Goal: Information Seeking & Learning: Learn about a topic

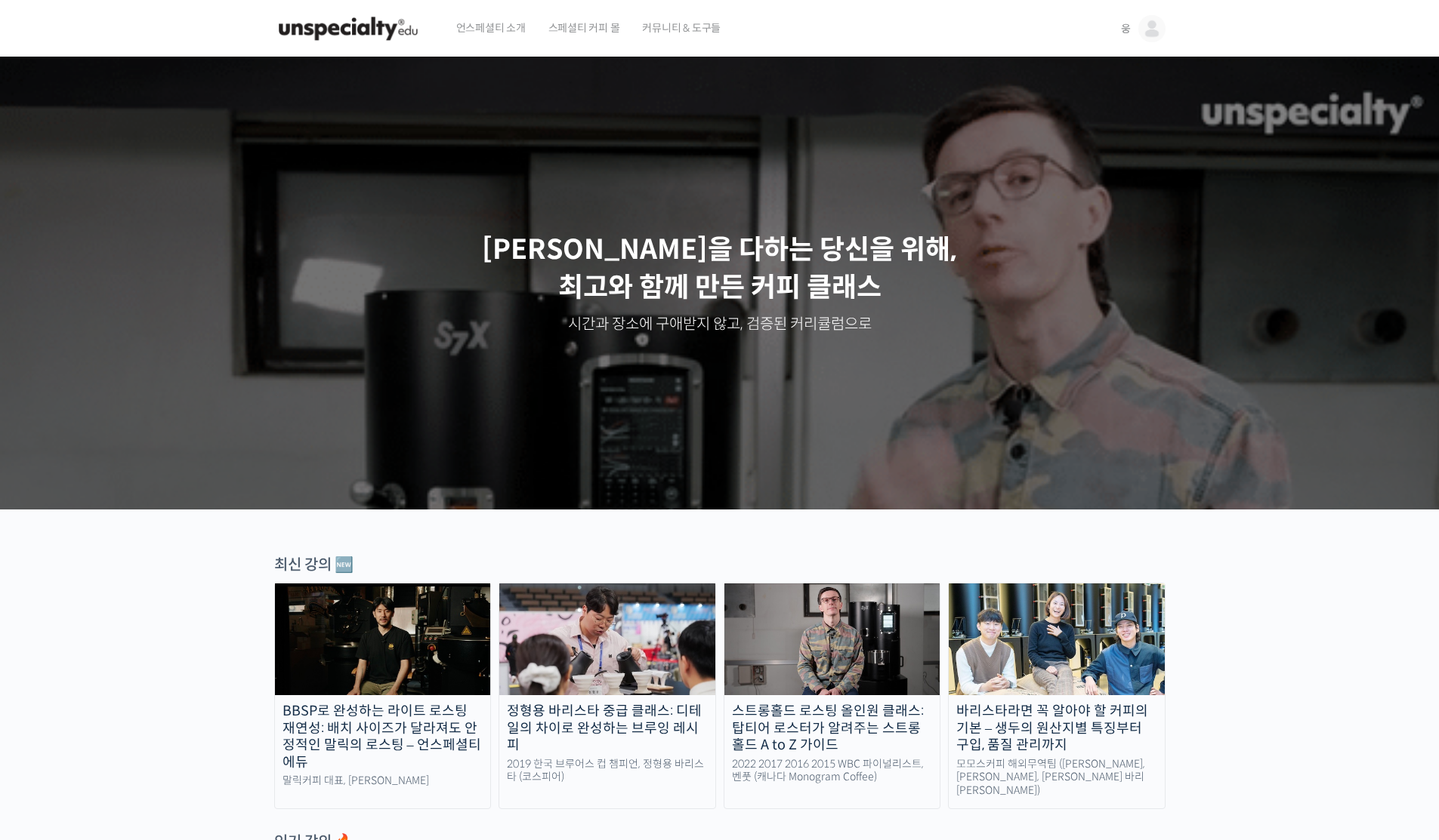
click at [676, 23] on span "커뮤니티 & 도구들" at bounding box center [681, 27] width 79 height 57
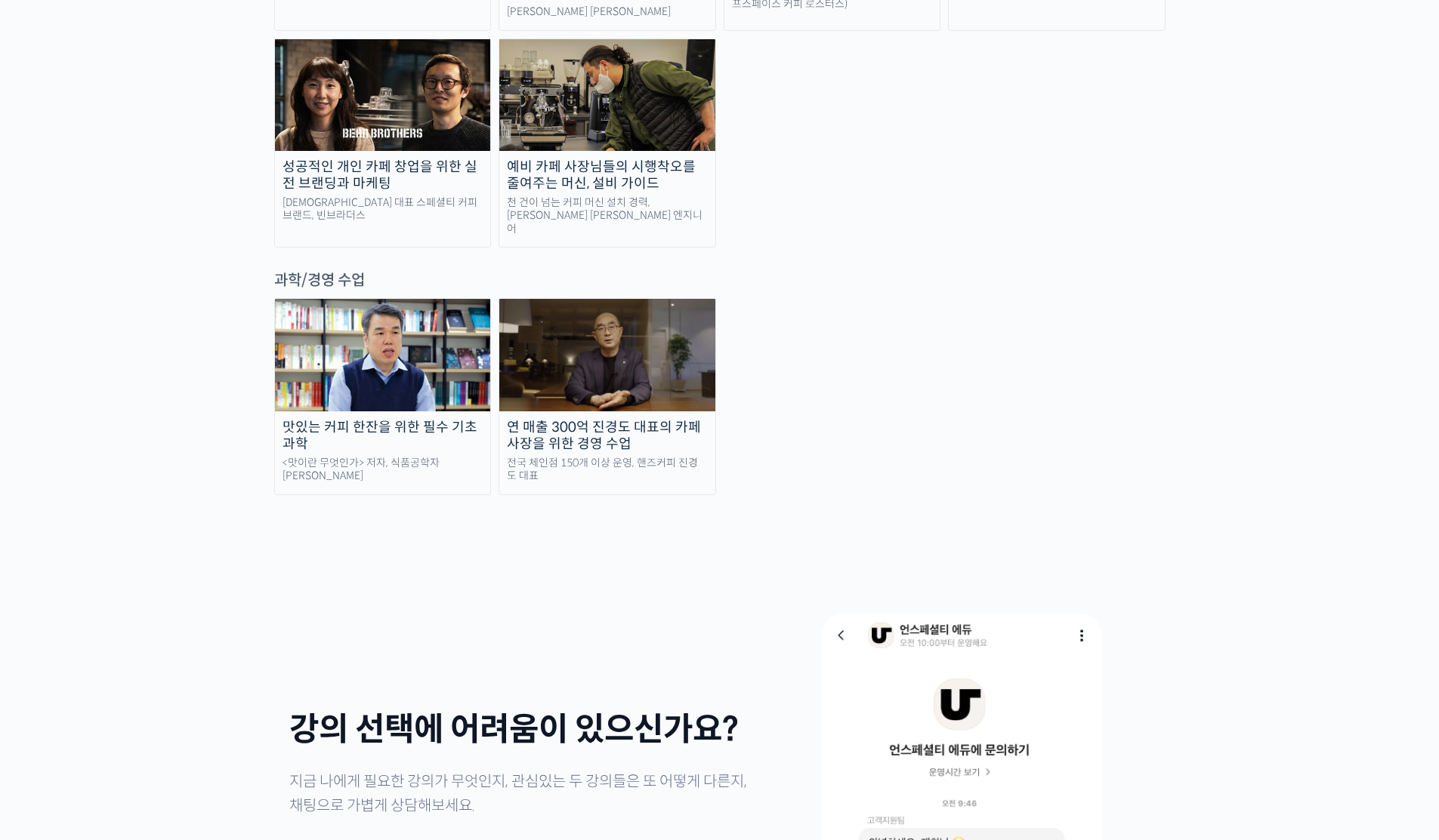
scroll to position [3360, 0]
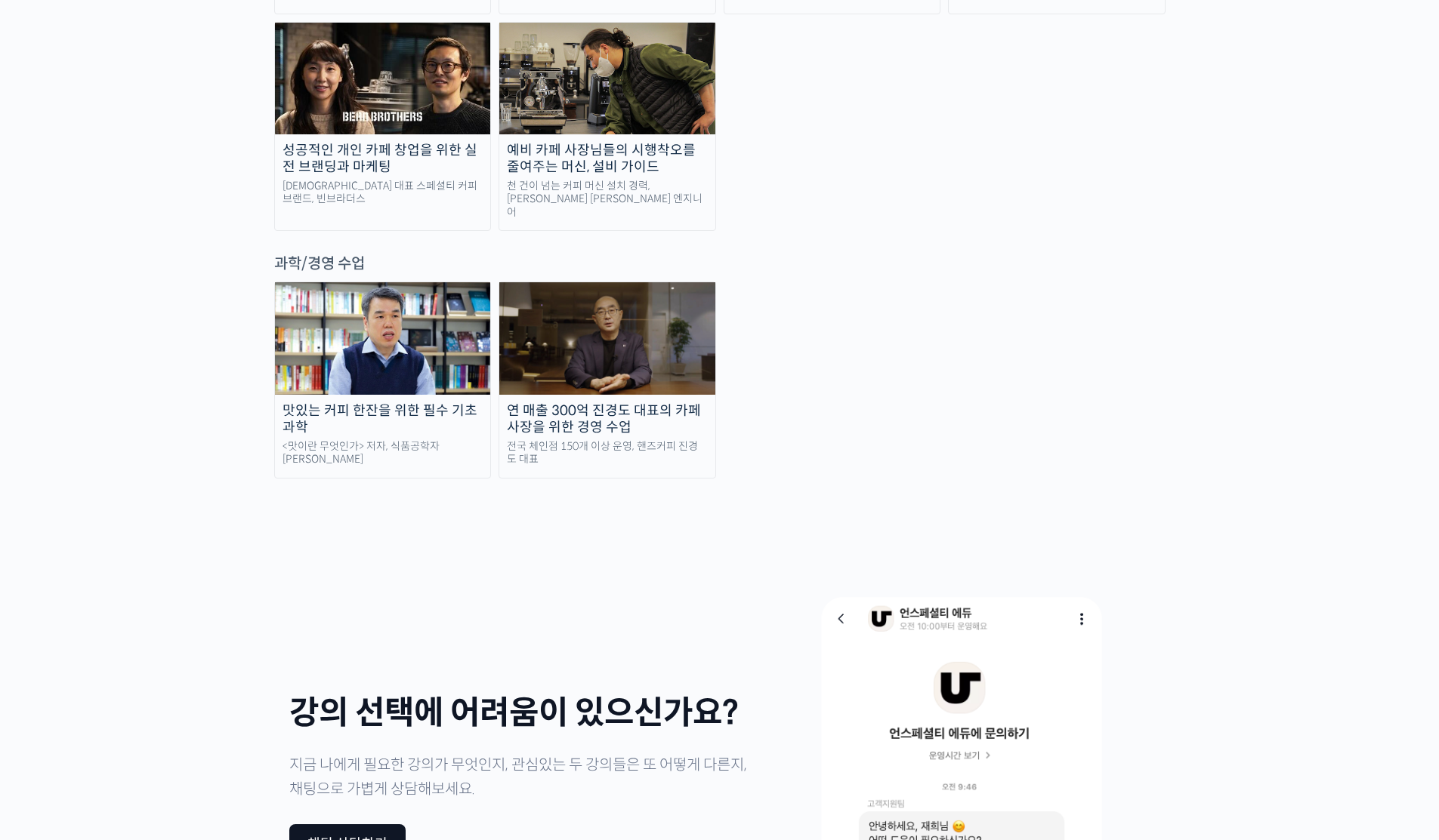
click at [564, 402] on div "연 매출 300억 진경도 대표의 카페 사장을 위한 경영 수업" at bounding box center [608, 419] width 216 height 34
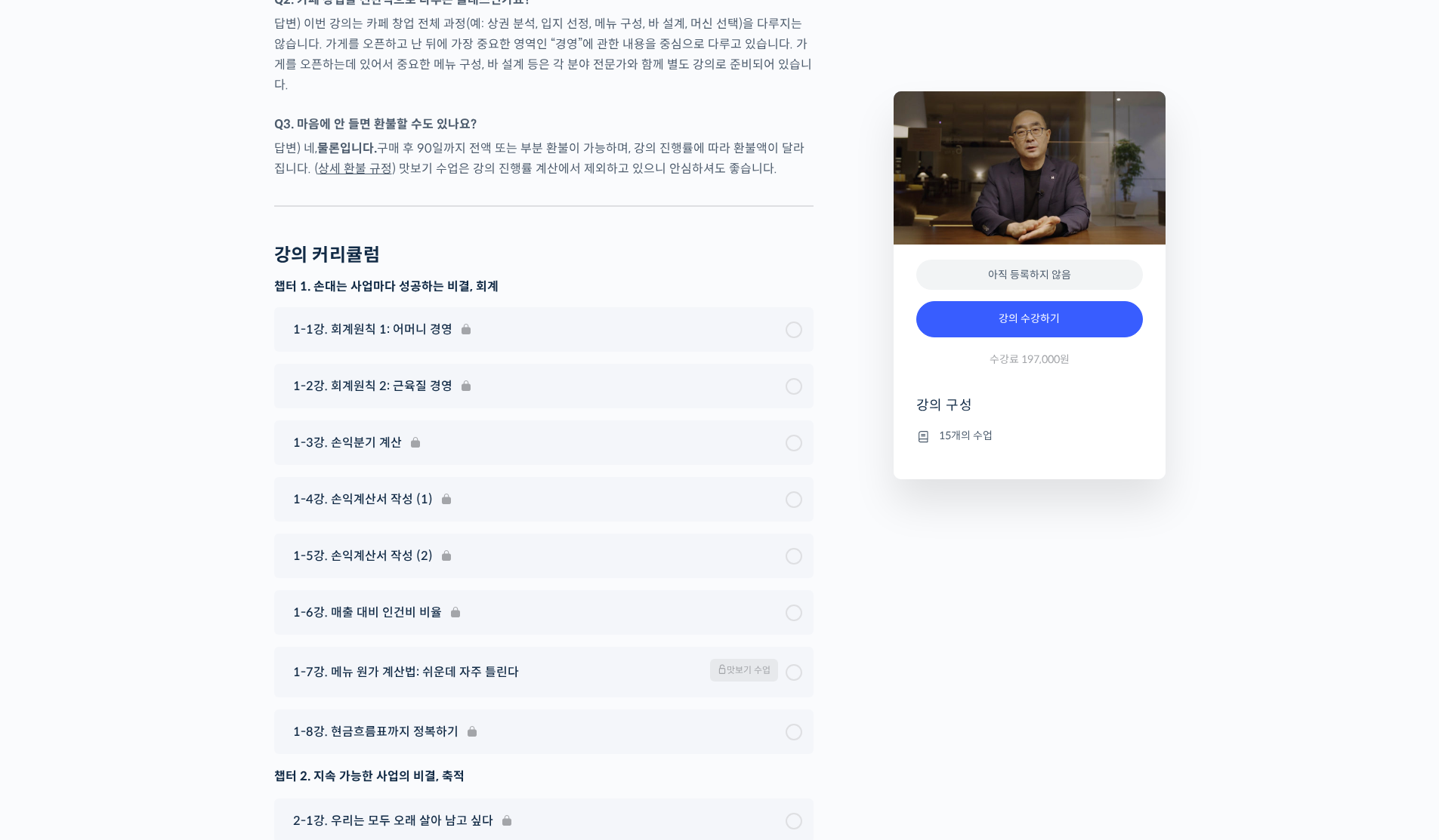
scroll to position [5142, 0]
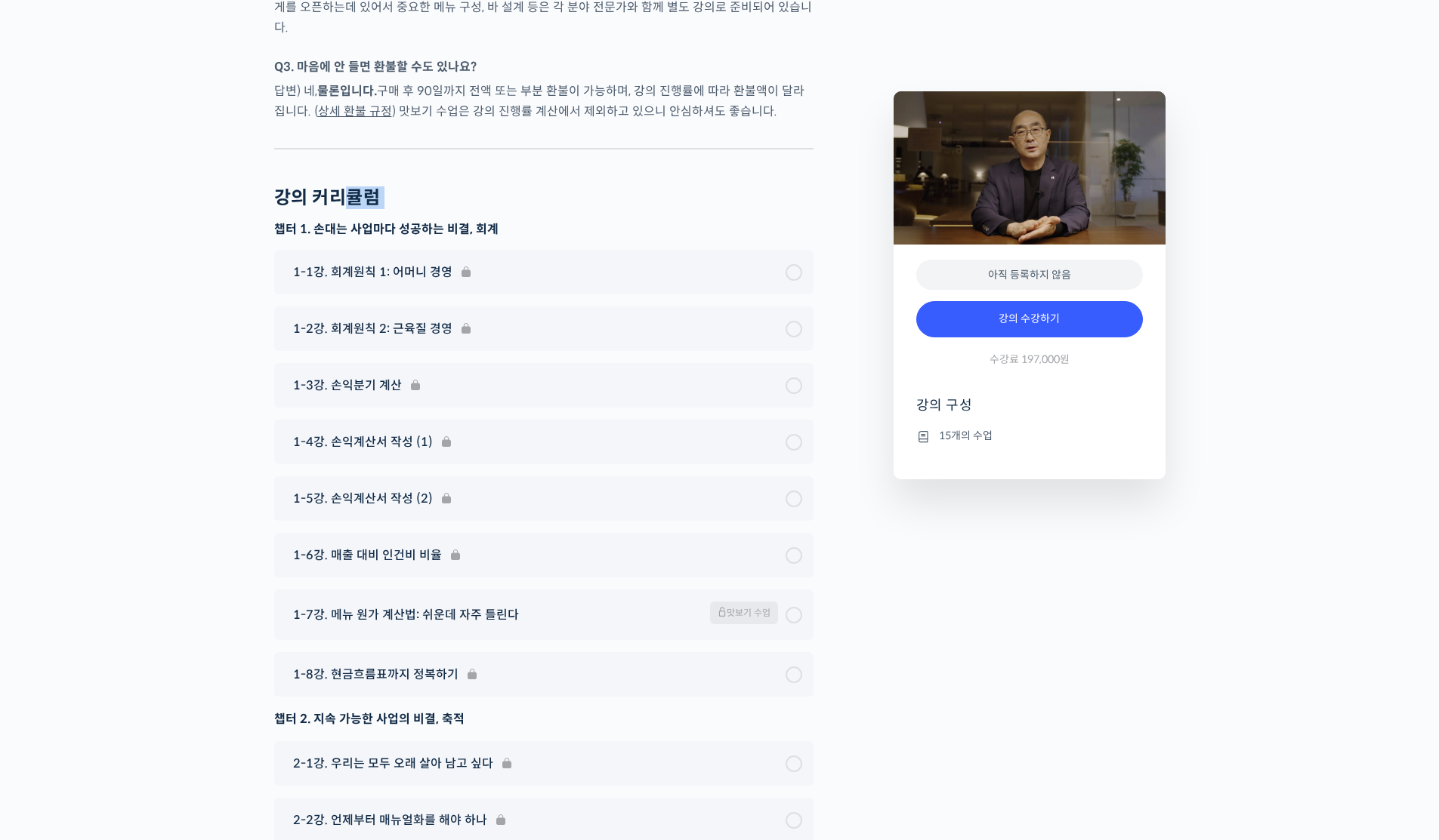
drag, startPoint x: 268, startPoint y: 193, endPoint x: 426, endPoint y: 213, distance: 159.3
click at [426, 213] on div "강의 커리큘럼 챕터 1. 손대는 사업마다 성공하는 비결, 회계 1-1강. 회계원칙 1: 어머니 경영 1-2강. 회…" at bounding box center [544, 656] width 539 height 938
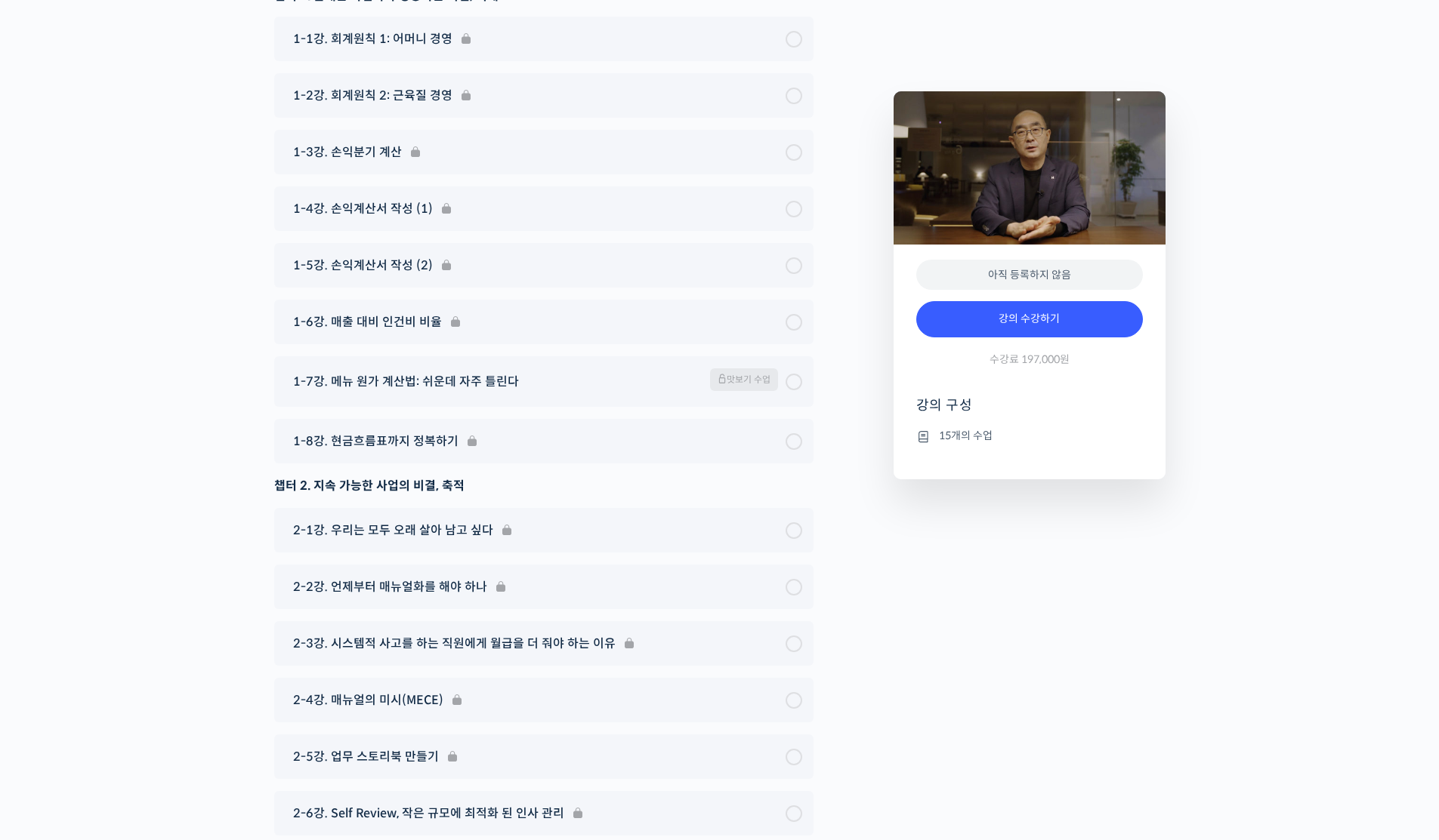
scroll to position [5629, 0]
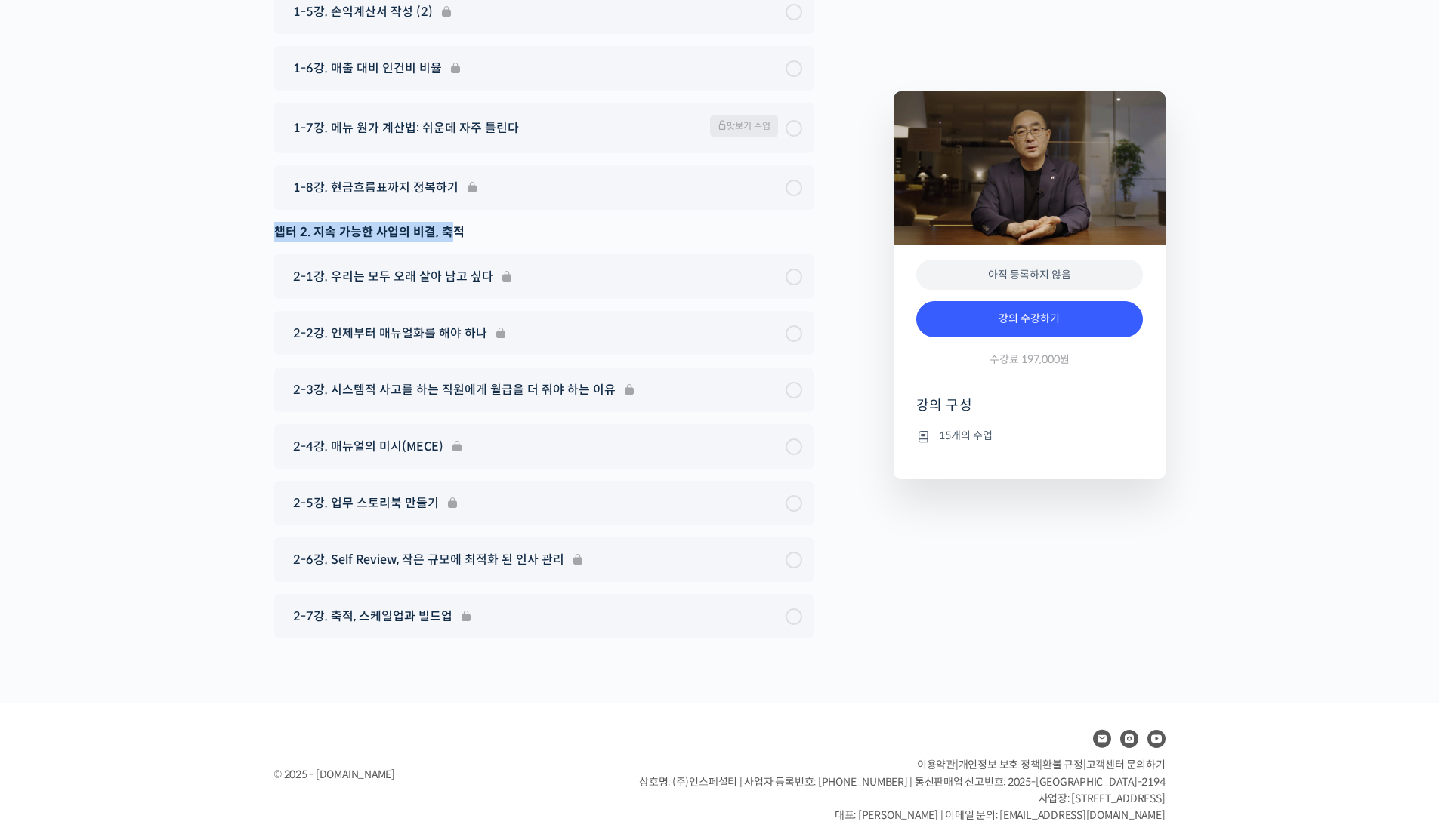
drag, startPoint x: 452, startPoint y: 220, endPoint x: 261, endPoint y: 228, distance: 191.2
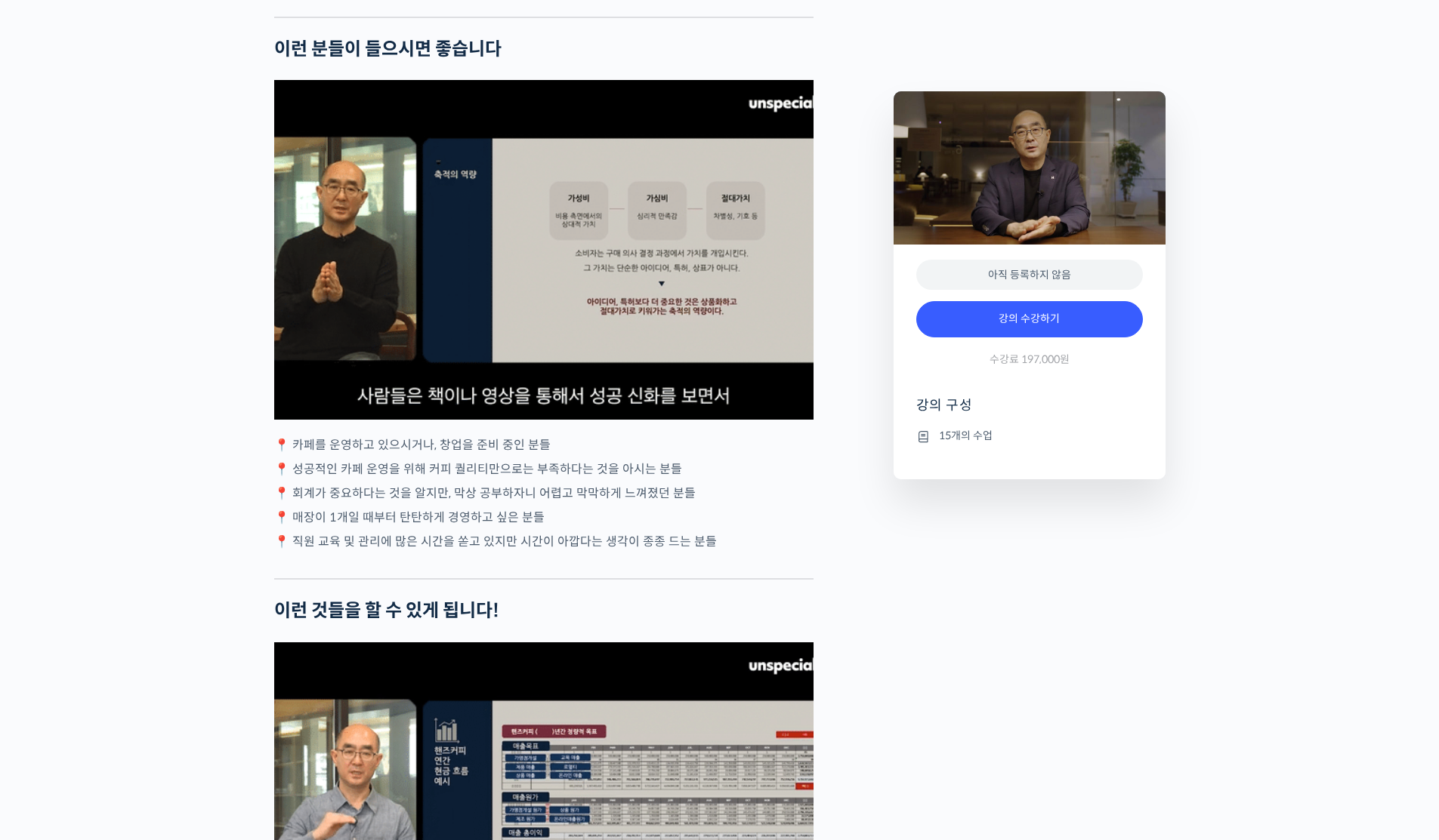
scroll to position [2577, 0]
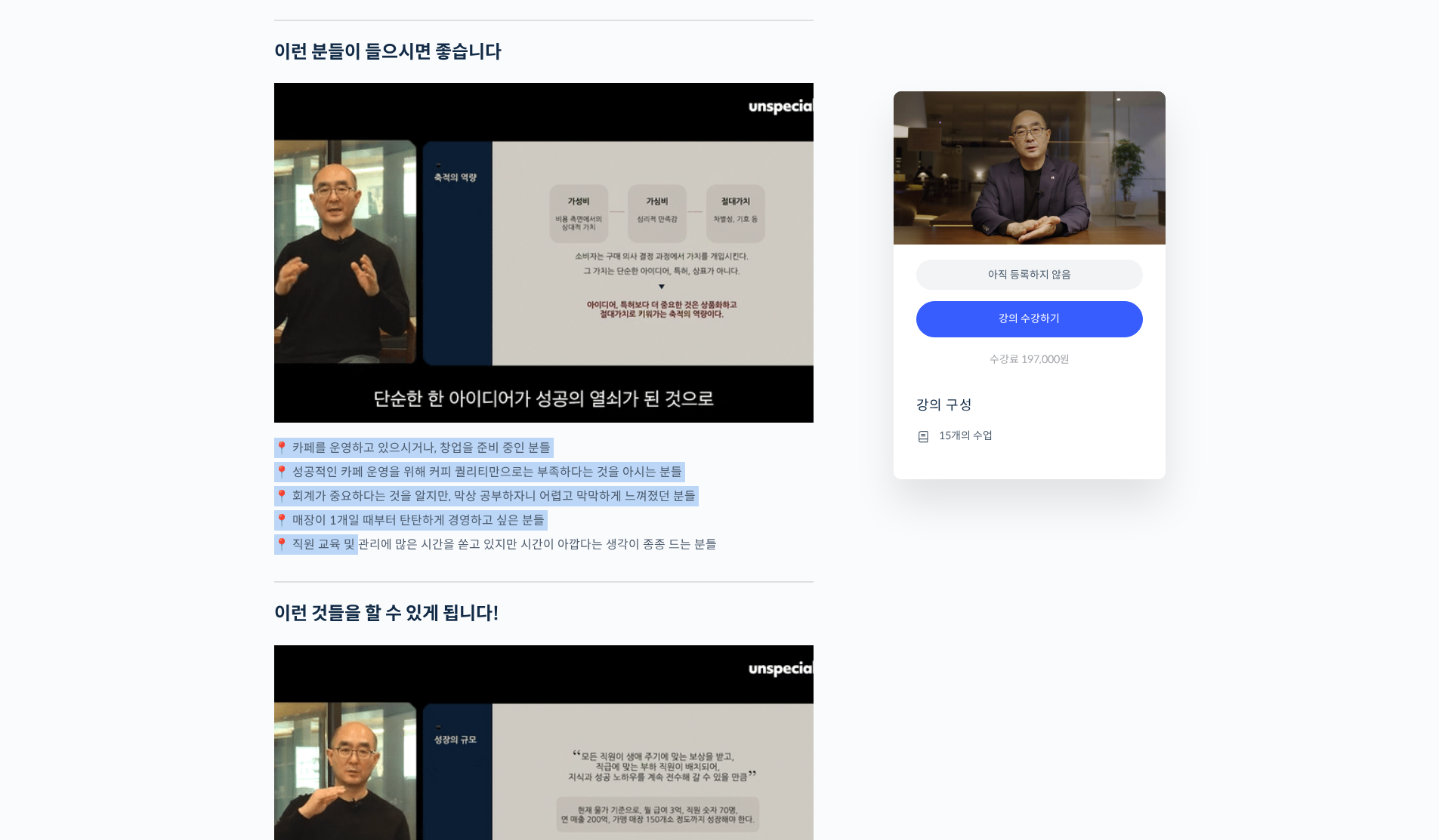
drag, startPoint x: 292, startPoint y: 466, endPoint x: 355, endPoint y: 573, distance: 124.2
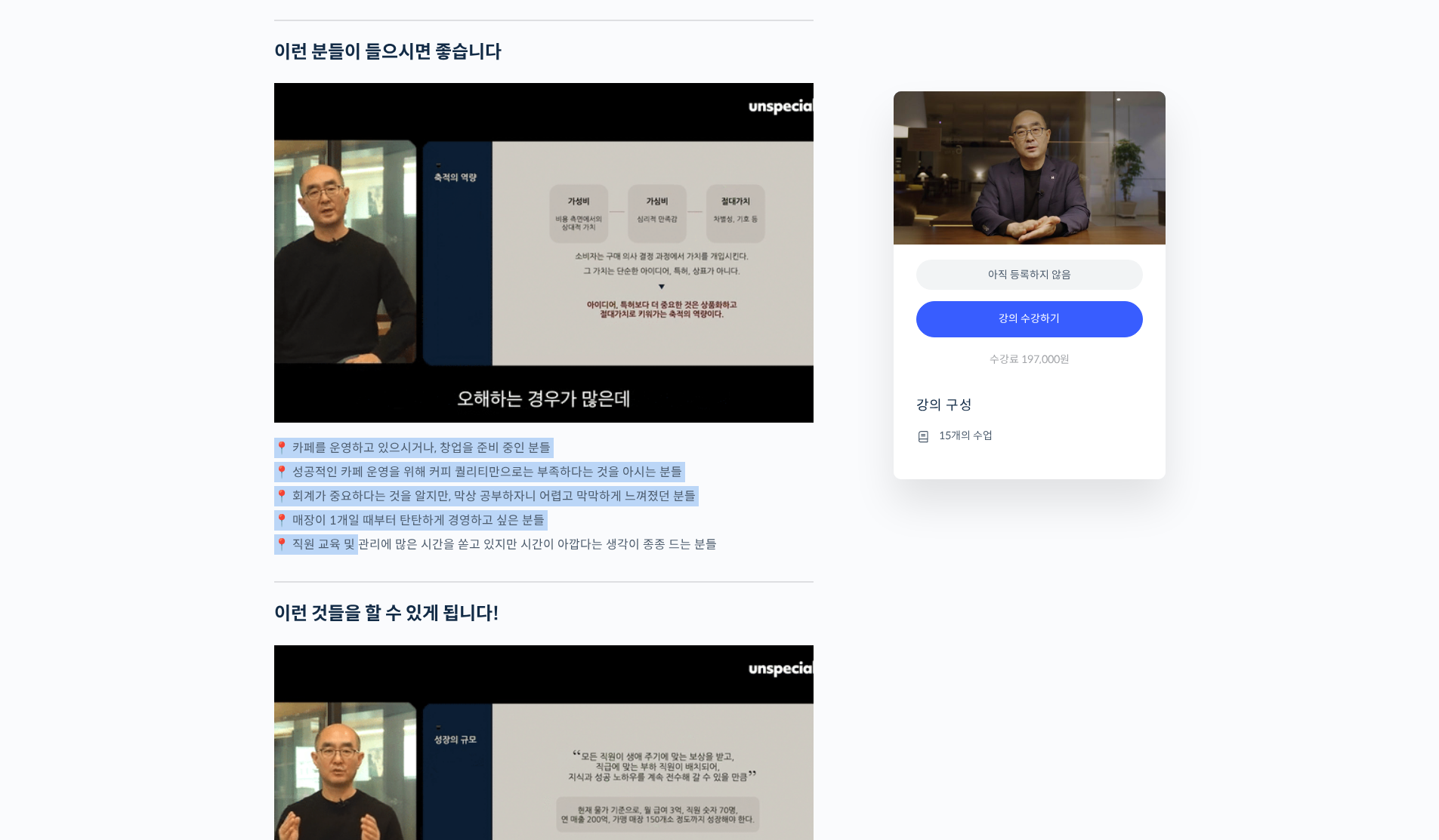
click at [355, 572] on div "진경도 대표를 소개합니다! 진경도 대표는 2006년에 핸즈커피를 창업해 150개가 넘는 직영/가맹점과, 연 매출 300억의 브랜드로 성장시킨 …" at bounding box center [544, 379] width 539 height 4669
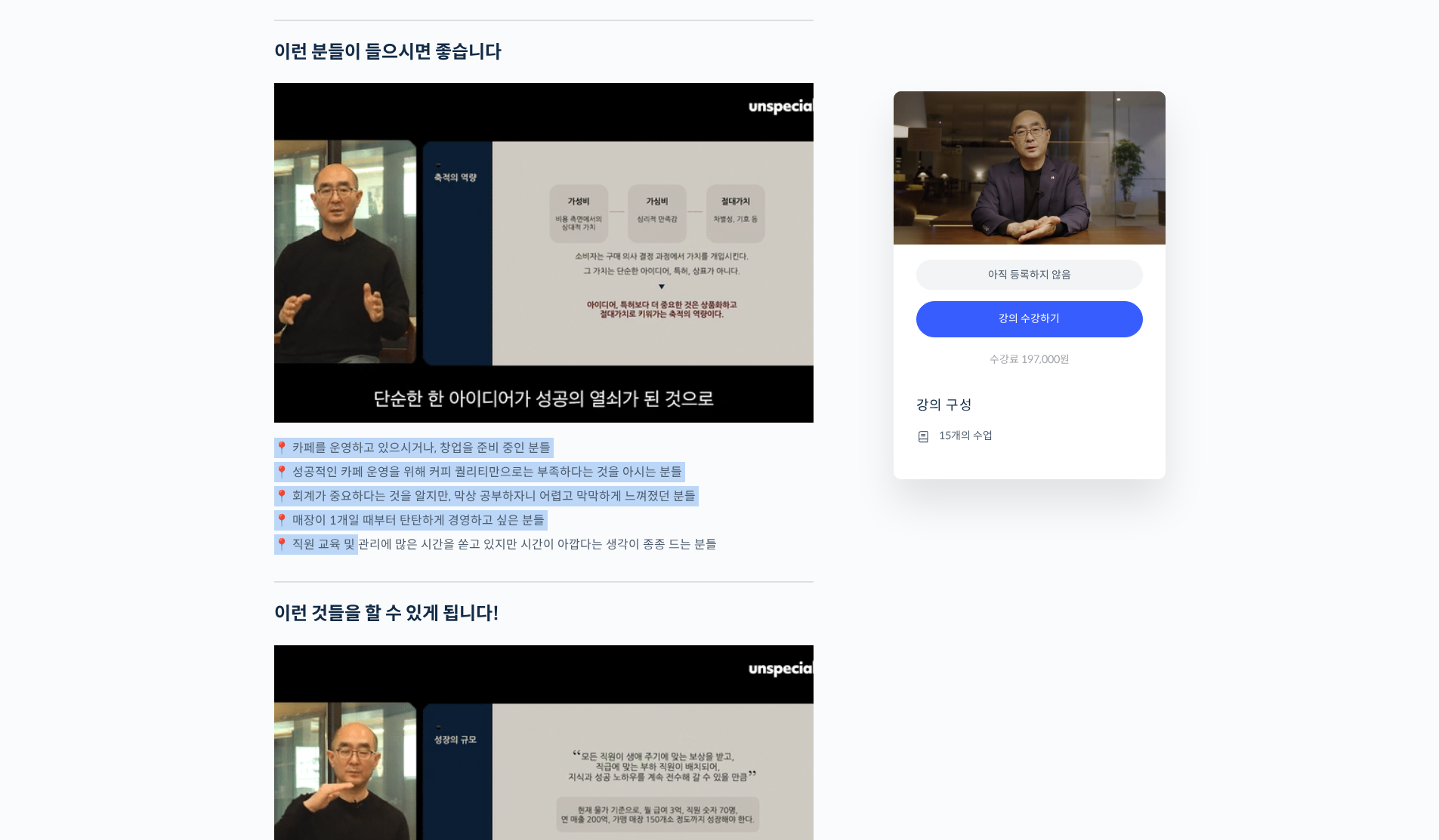
click at [355, 555] on p "📍 직원 교육 및 관리에 많은 시간을 쏟고 있지만 시간이 아깝다는 생각이 종종 드는 분들" at bounding box center [544, 544] width 539 height 20
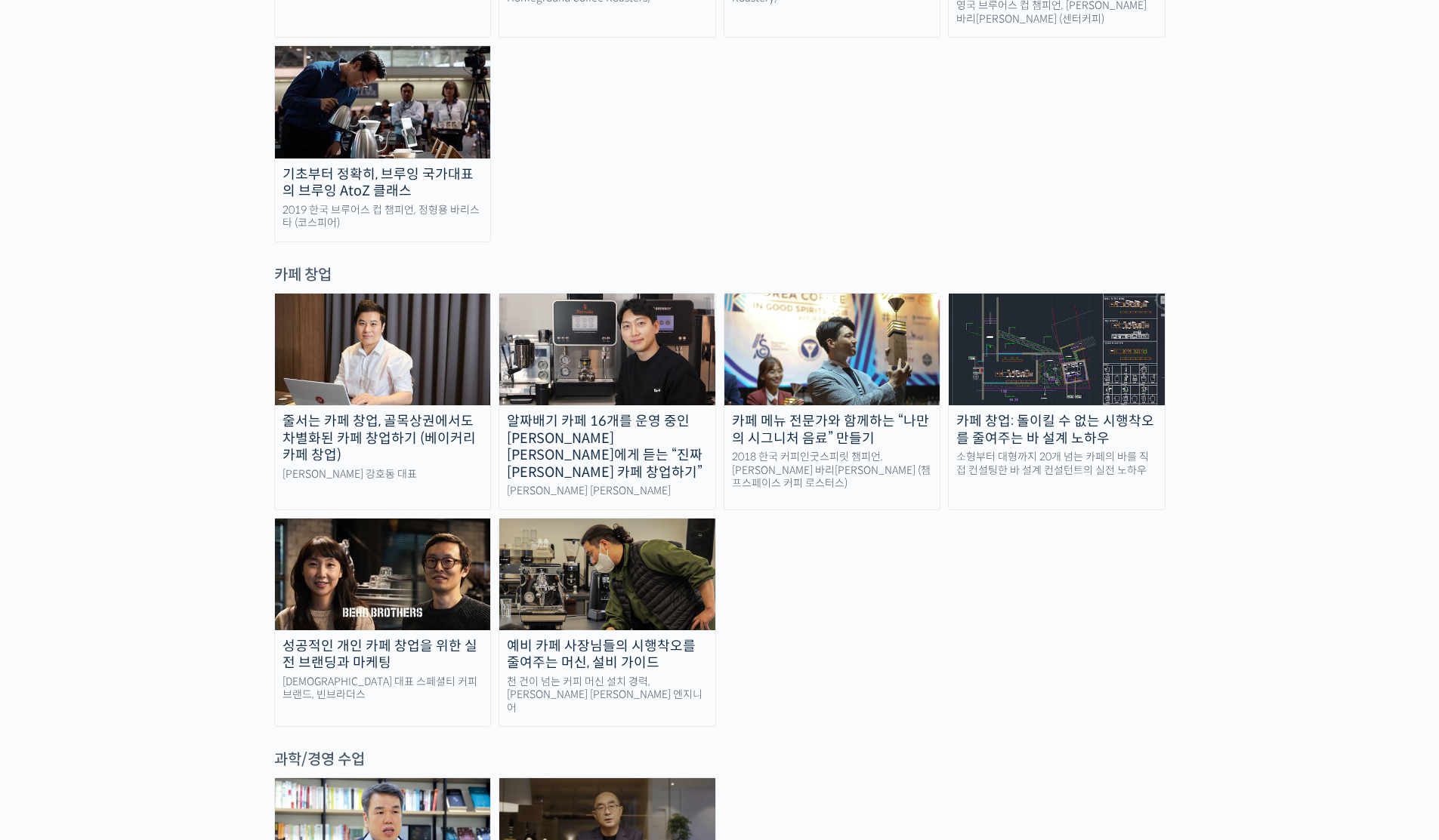
scroll to position [2855, 0]
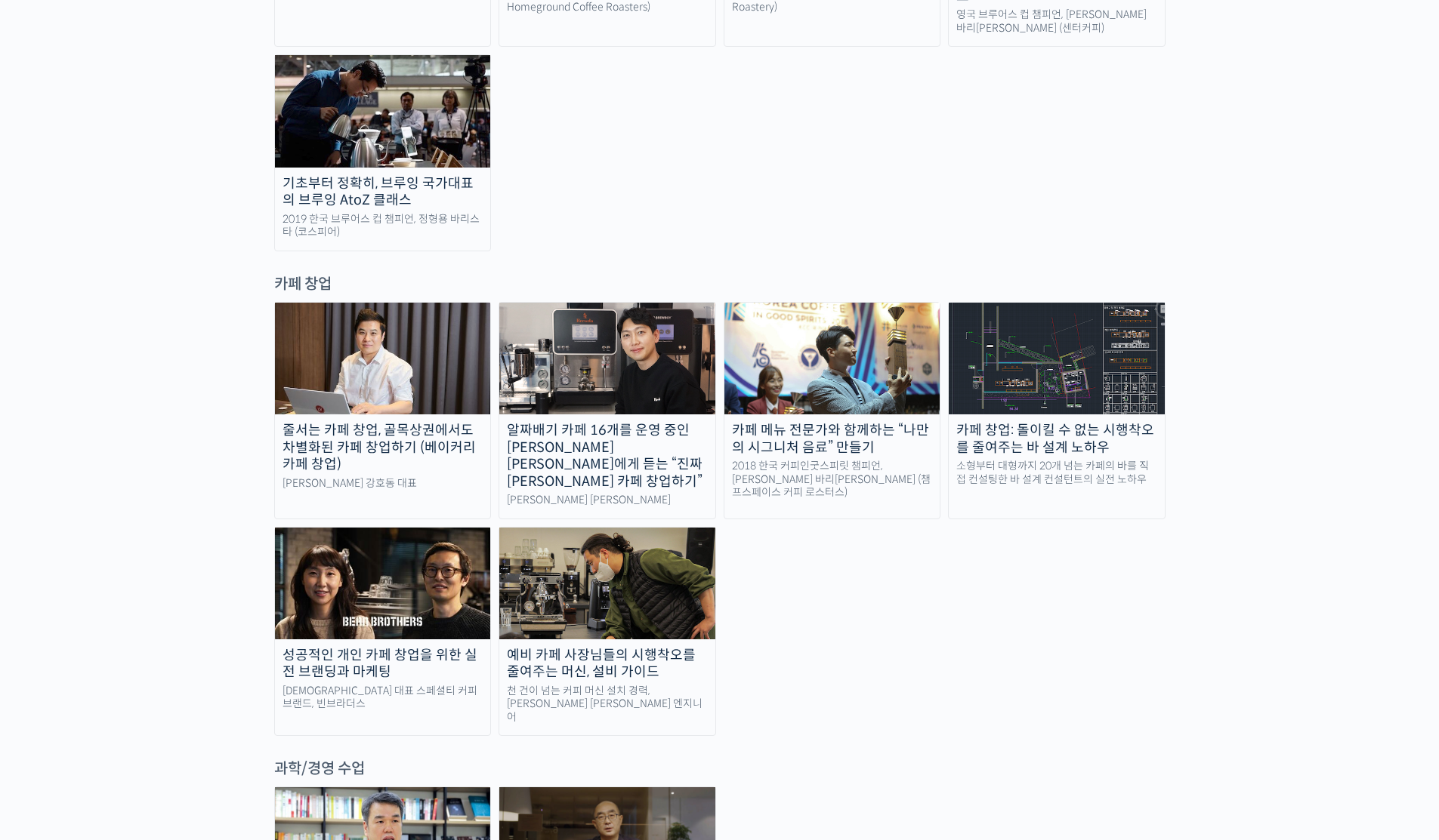
click at [357, 528] on img at bounding box center [383, 583] width 216 height 112
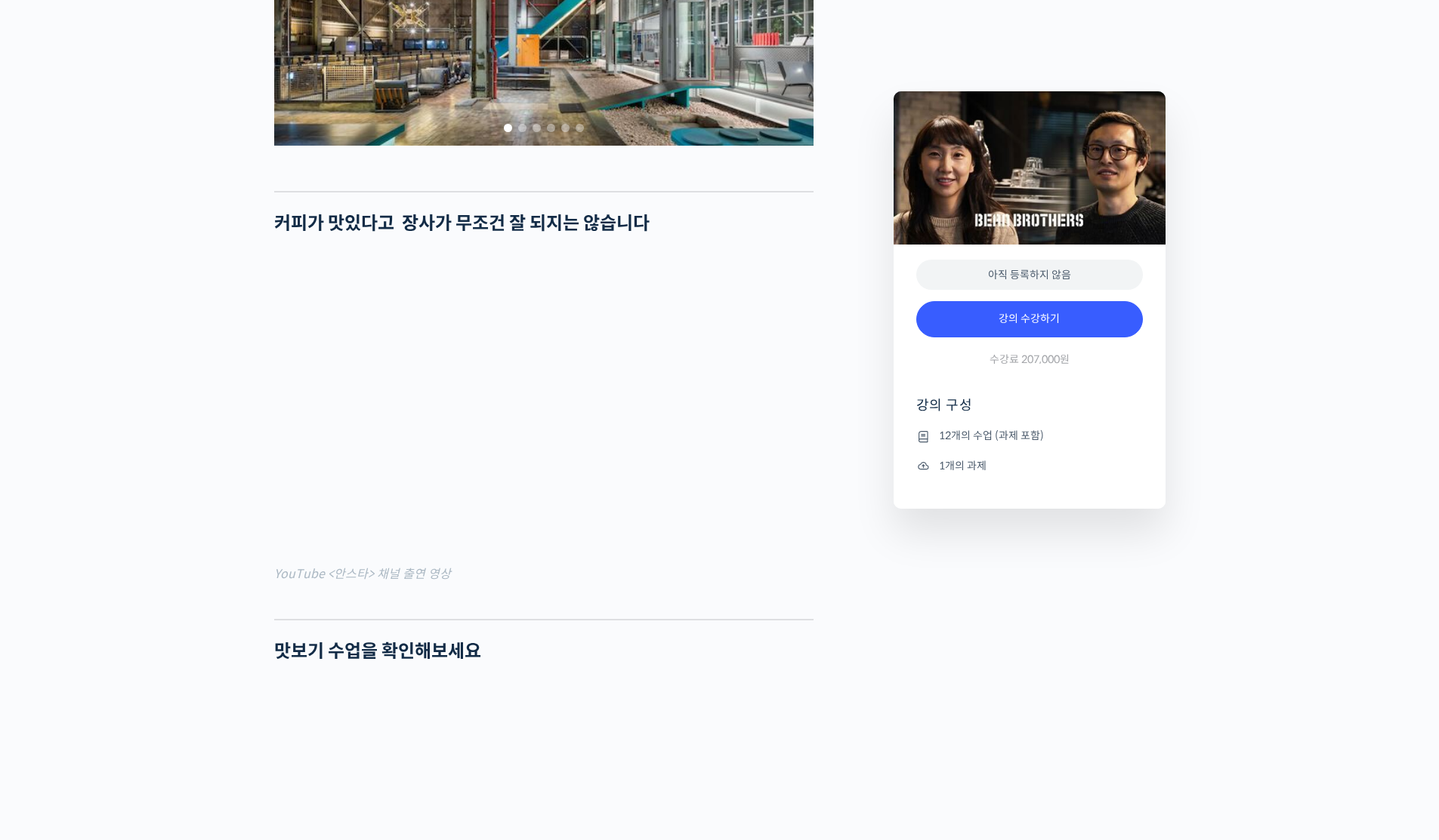
scroll to position [1320, 0]
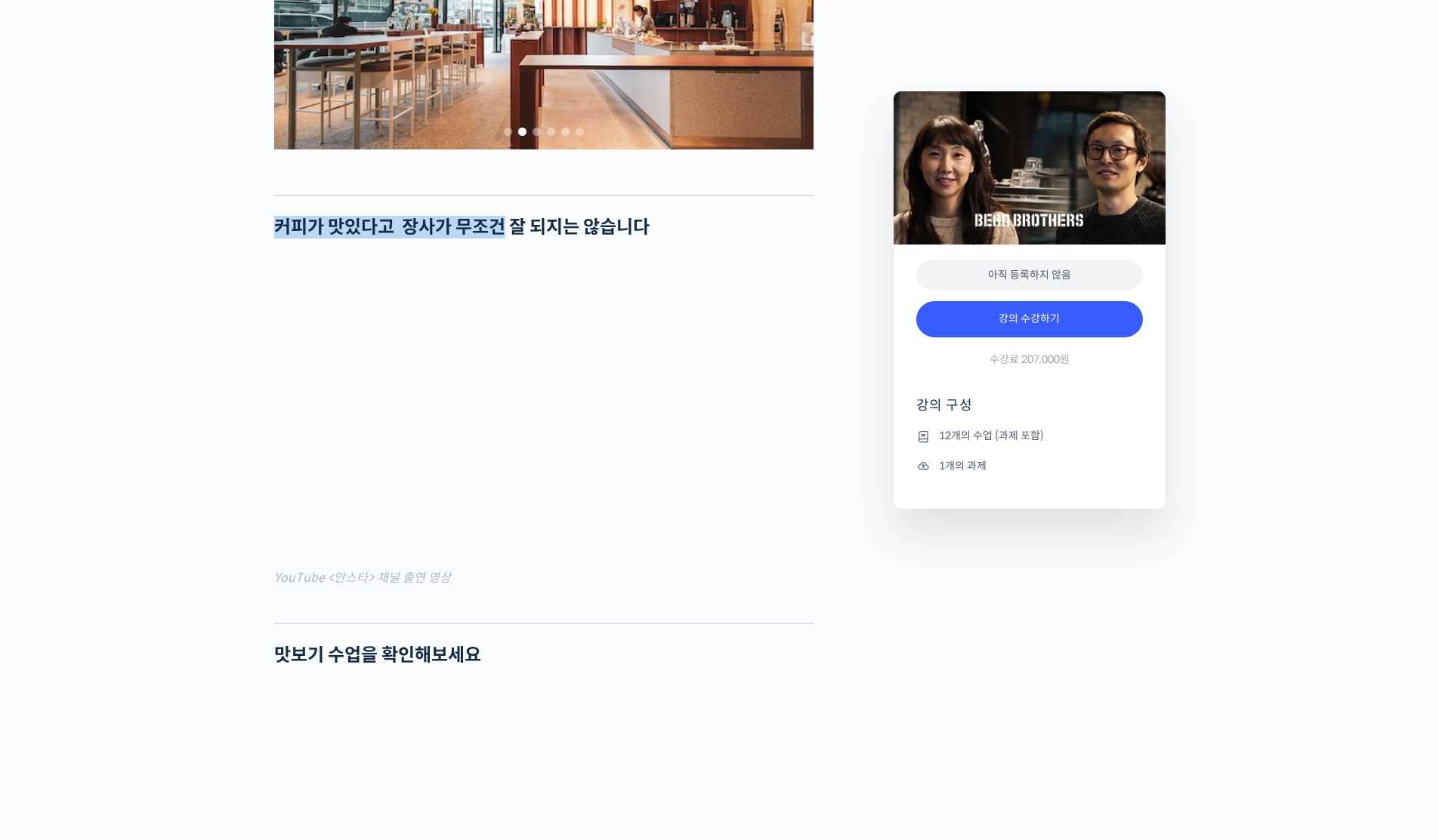
drag, startPoint x: 301, startPoint y: 247, endPoint x: 502, endPoint y: 271, distance: 202.4
click at [502, 238] on h2 "커피가 맛있다고 장사가 무조건 잘 되지는 않습니다" at bounding box center [544, 228] width 539 height 21
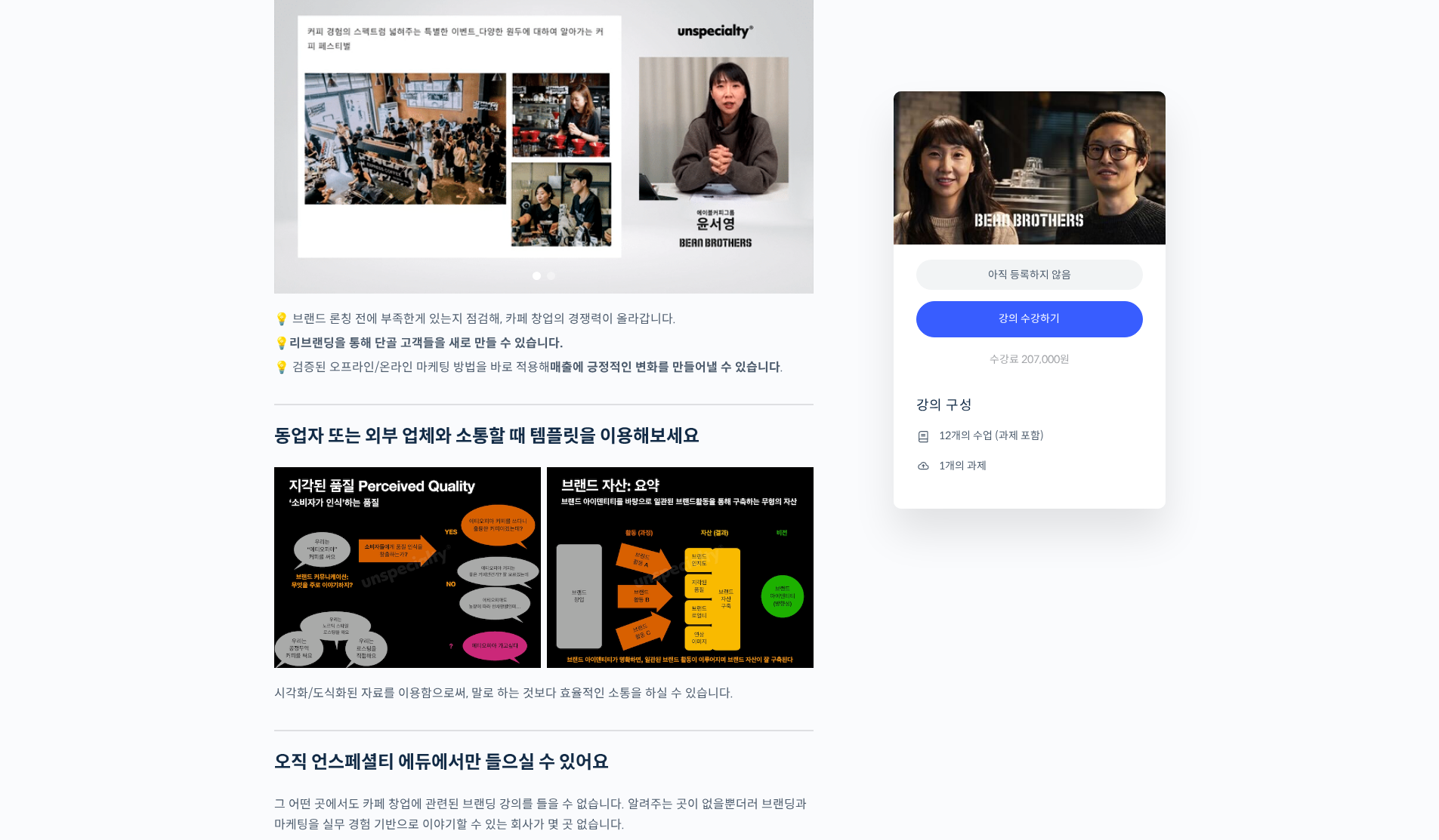
scroll to position [3600, 0]
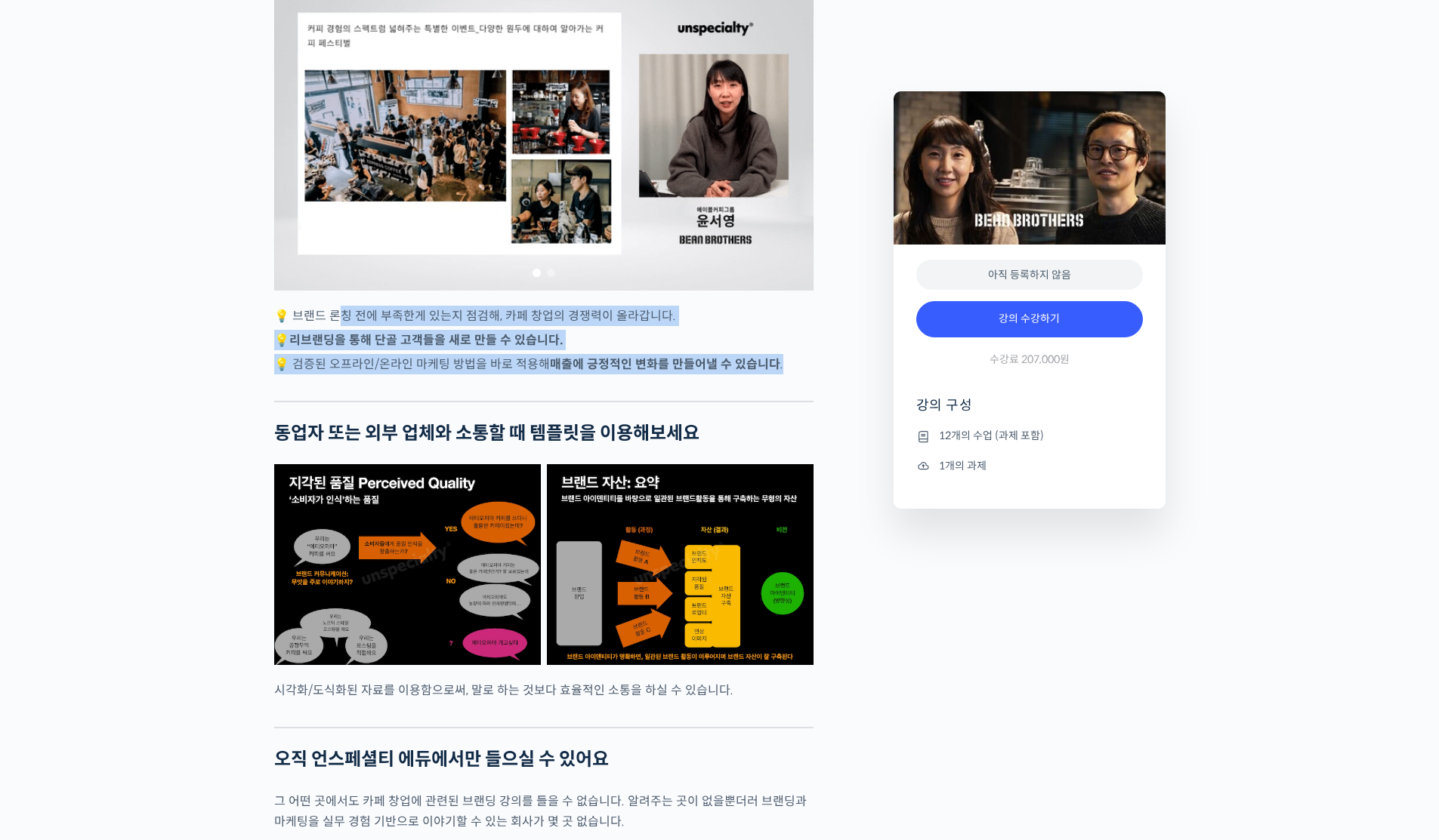
drag, startPoint x: 336, startPoint y: 348, endPoint x: 517, endPoint y: 457, distance: 211.3
click at [517, 445] on strong "동업자 또는 외부 업체와 소통할 때 템플릿을 이용해보세요" at bounding box center [487, 433] width 425 height 22
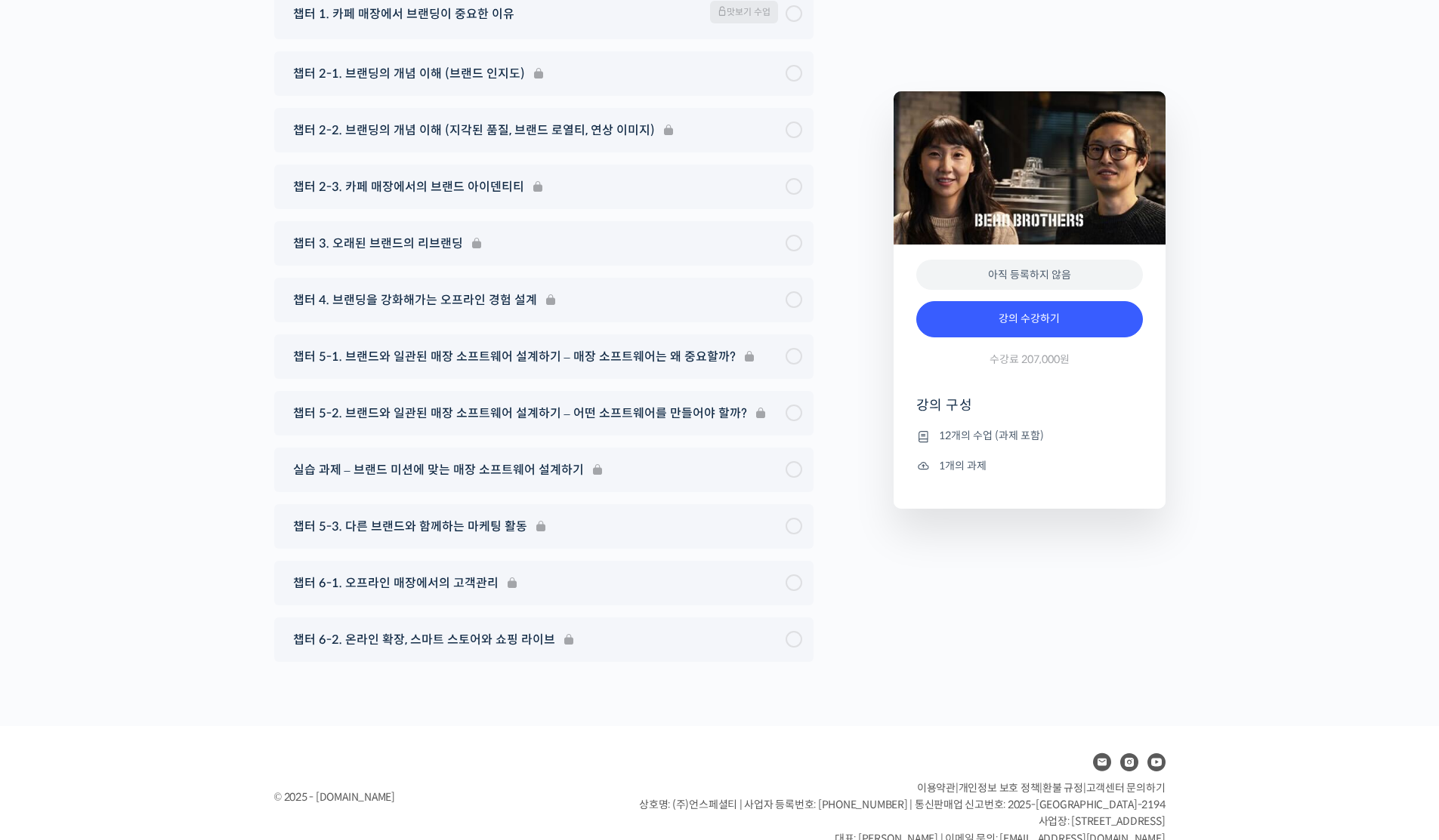
scroll to position [6179, 0]
